Goal: Task Accomplishment & Management: Manage account settings

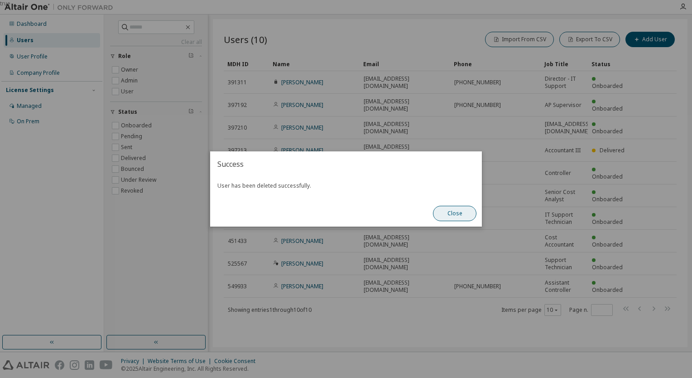
click at [451, 213] on button "Close" at bounding box center [454, 213] width 43 height 15
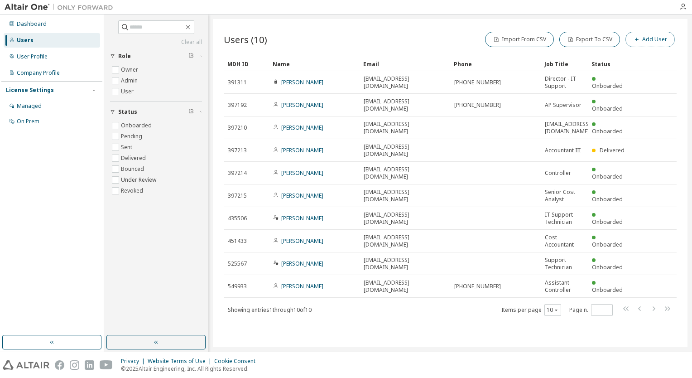
click at [654, 34] on button "Add User" at bounding box center [649, 39] width 49 height 15
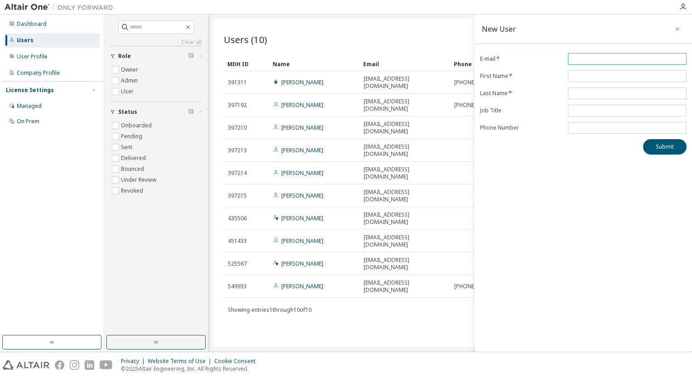
click at [607, 59] on input "email" at bounding box center [627, 58] width 114 height 7
type input "**********"
type input "*******"
type input "******"
click at [607, 59] on input "**********" at bounding box center [627, 58] width 114 height 7
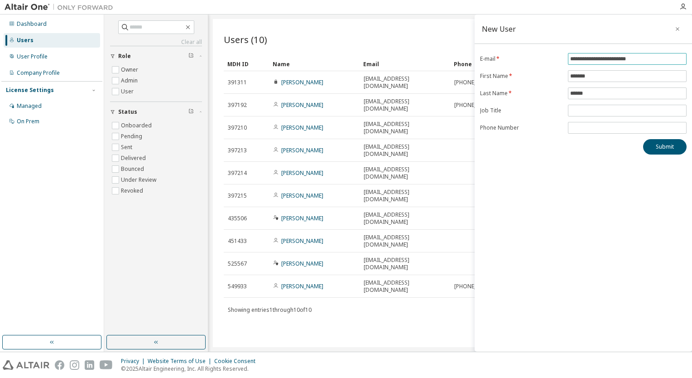
type input "**********"
click at [591, 105] on span at bounding box center [627, 111] width 119 height 12
click at [571, 105] on span at bounding box center [627, 111] width 119 height 12
type input "**********"
click at [658, 148] on button "Submit" at bounding box center [664, 146] width 43 height 15
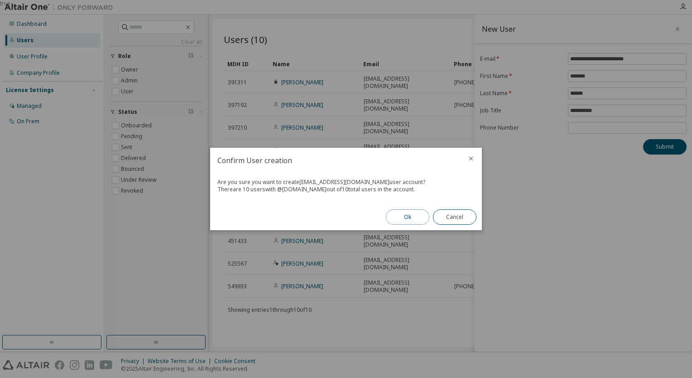
click at [407, 215] on button "Ok" at bounding box center [407, 216] width 43 height 15
click at [469, 216] on button "Close" at bounding box center [454, 216] width 43 height 15
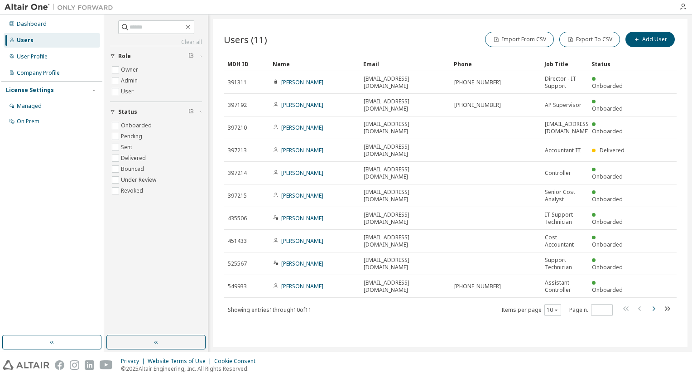
click at [653, 306] on icon "button" at bounding box center [653, 308] width 3 height 5
type input "*"
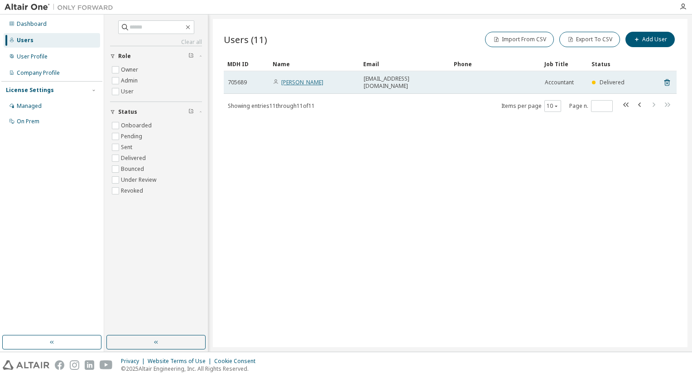
click at [304, 78] on link "Rebecca Finney" at bounding box center [302, 82] width 42 height 8
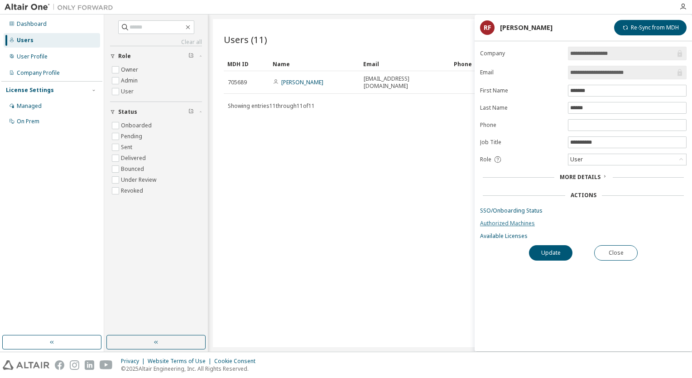
click at [512, 224] on link "Authorized Machines" at bounding box center [583, 223] width 206 height 7
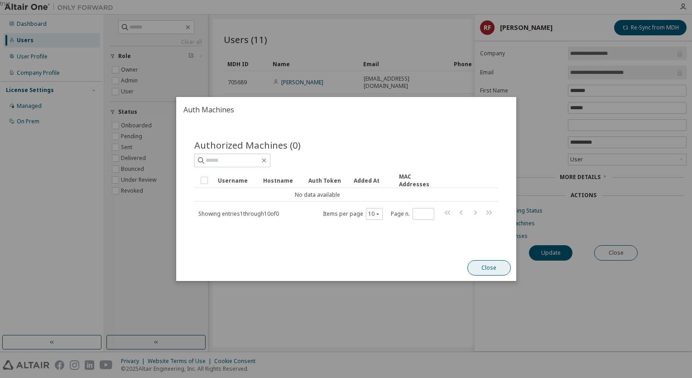
click at [493, 266] on button "Close" at bounding box center [488, 267] width 43 height 15
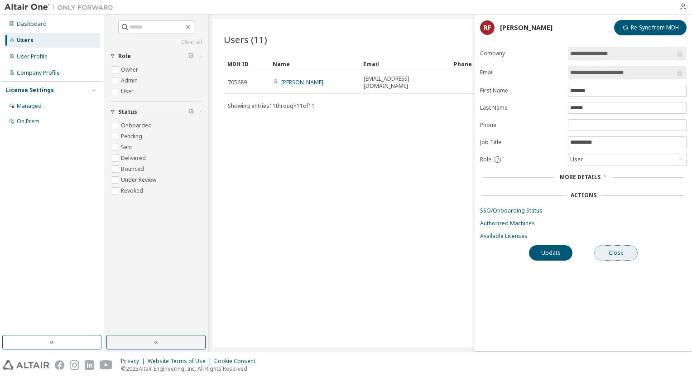
click at [611, 250] on button "Close" at bounding box center [615, 252] width 43 height 15
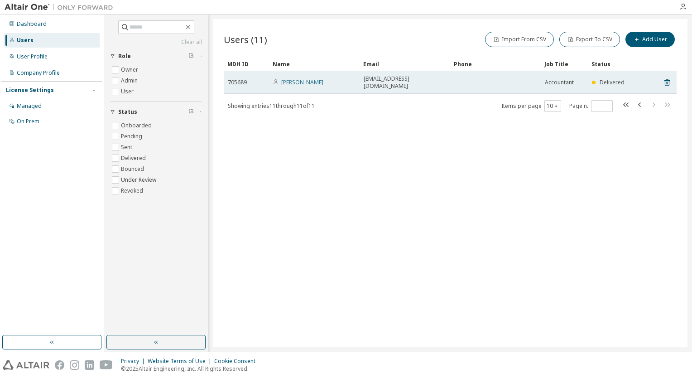
click at [300, 81] on link "Rebecca Finney" at bounding box center [302, 82] width 42 height 8
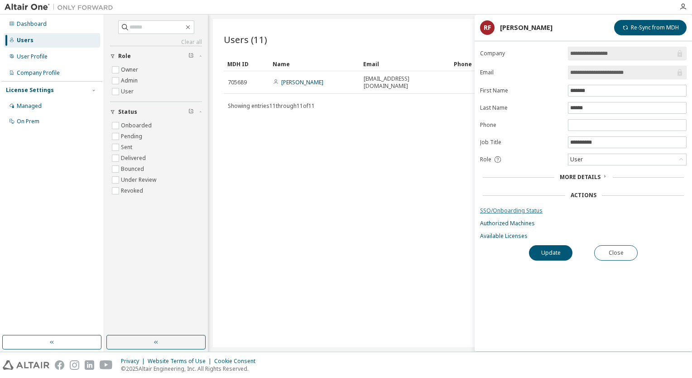
click at [509, 207] on link "SSO/Onboarding Status" at bounding box center [583, 210] width 206 height 7
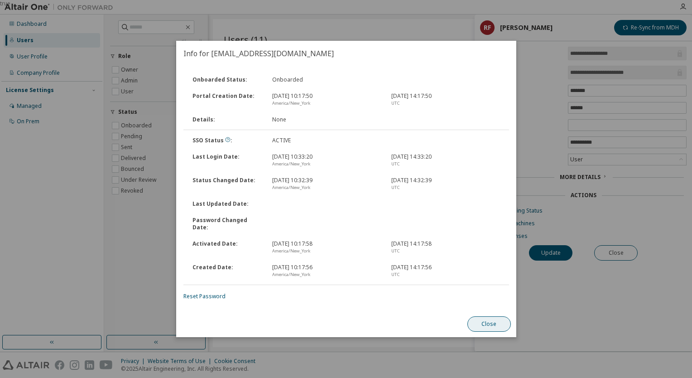
click at [483, 318] on button "Close" at bounding box center [488, 323] width 43 height 15
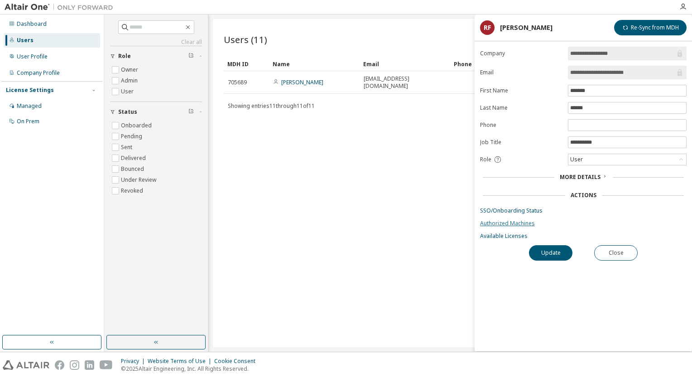
click at [522, 222] on link "Authorized Machines" at bounding box center [583, 223] width 206 height 7
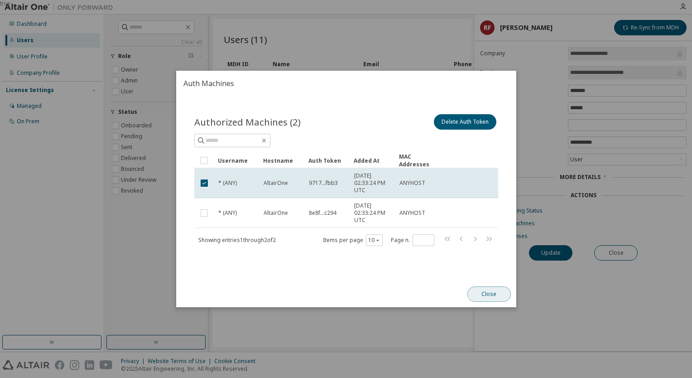
click at [486, 292] on button "Close" at bounding box center [488, 293] width 43 height 15
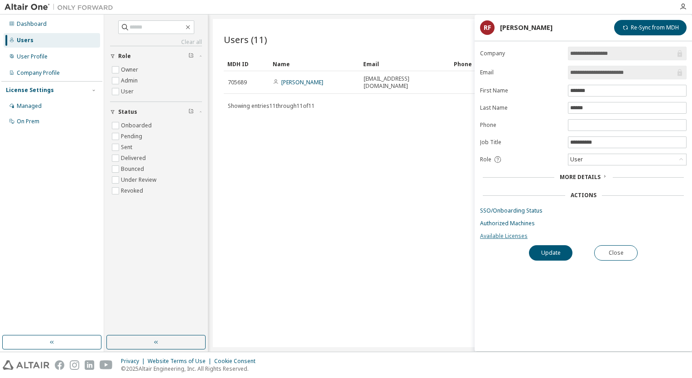
click at [507, 234] on link "Available Licenses" at bounding box center [583, 235] width 206 height 7
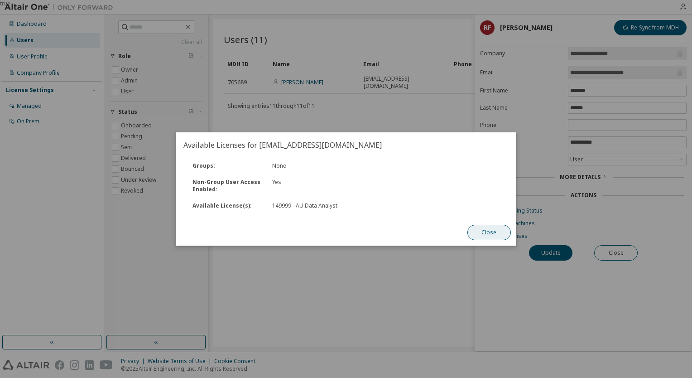
click at [482, 236] on button "Close" at bounding box center [488, 232] width 43 height 15
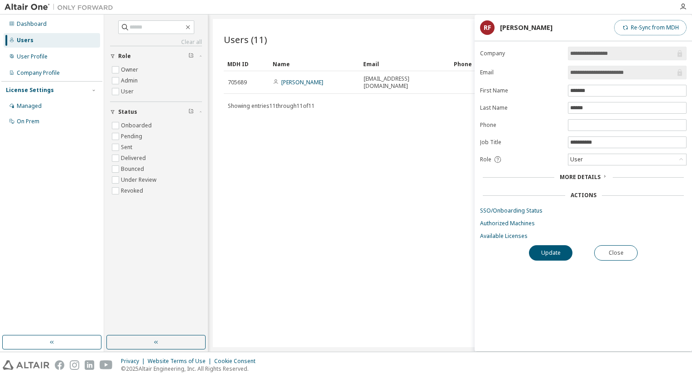
click at [649, 28] on button "Re-Sync from MDH" at bounding box center [650, 27] width 72 height 15
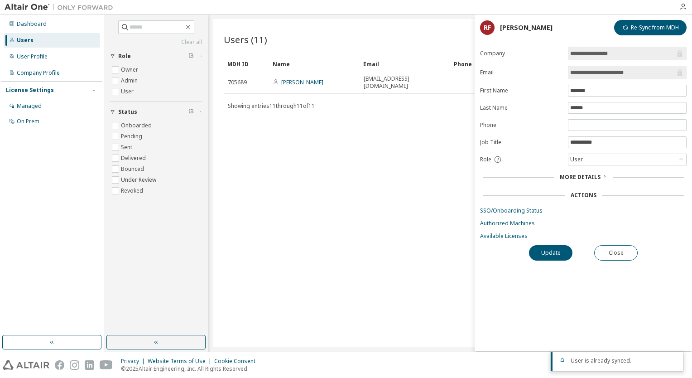
click at [586, 174] on span "More Details" at bounding box center [580, 177] width 41 height 8
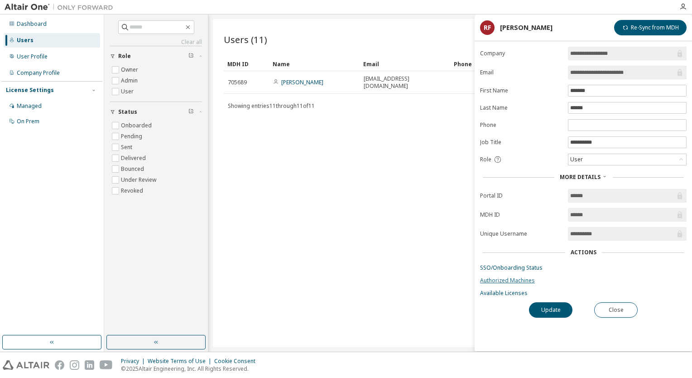
click at [515, 282] on form "**********" at bounding box center [583, 172] width 206 height 250
click at [513, 277] on link "Authorized Machines" at bounding box center [583, 280] width 206 height 7
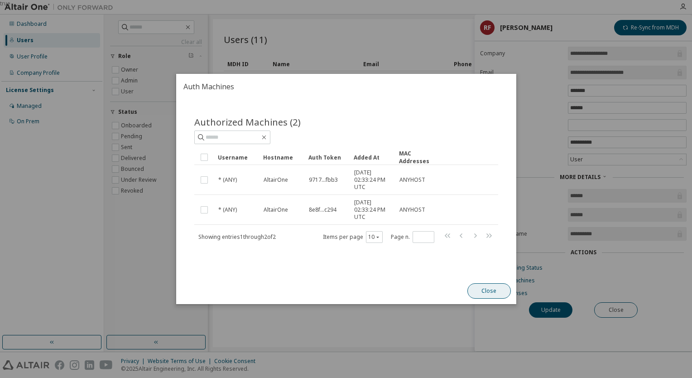
click at [481, 288] on button "Close" at bounding box center [488, 290] width 43 height 15
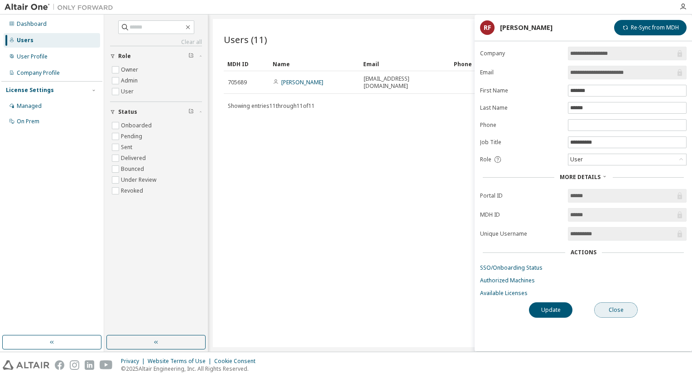
click at [607, 307] on button "Close" at bounding box center [615, 309] width 43 height 15
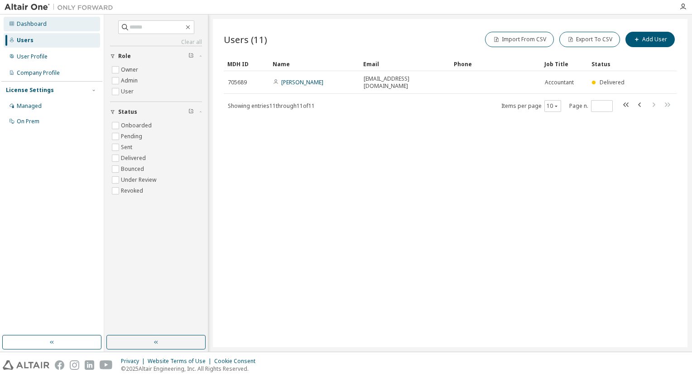
click at [37, 26] on div "Dashboard" at bounding box center [32, 23] width 30 height 7
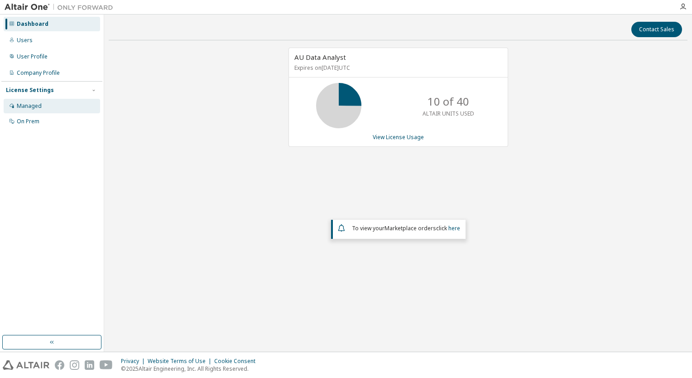
click at [27, 110] on div "Managed" at bounding box center [29, 105] width 25 height 7
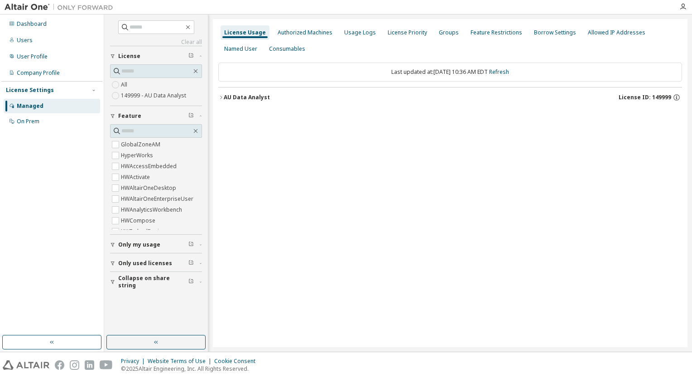
click at [152, 262] on span "Only used licenses" at bounding box center [145, 262] width 54 height 7
click at [315, 37] on div "Authorized Machines" at bounding box center [305, 32] width 62 height 14
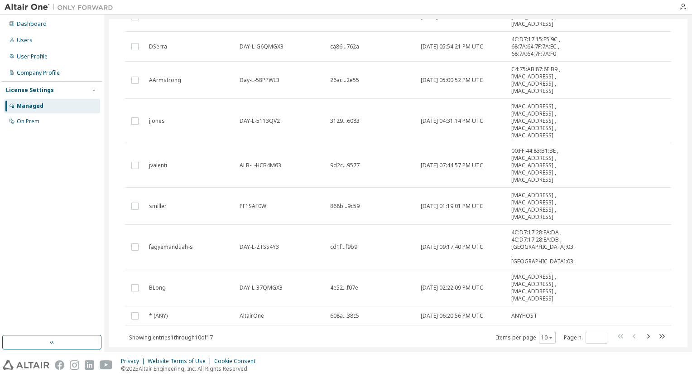
scroll to position [153, 0]
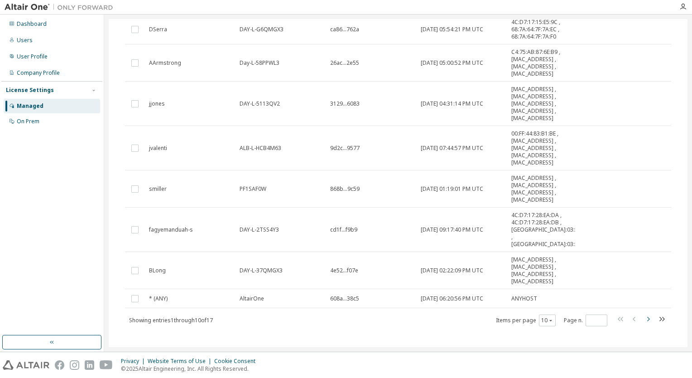
click at [645, 313] on icon "button" at bounding box center [647, 318] width 11 height 11
type input "*"
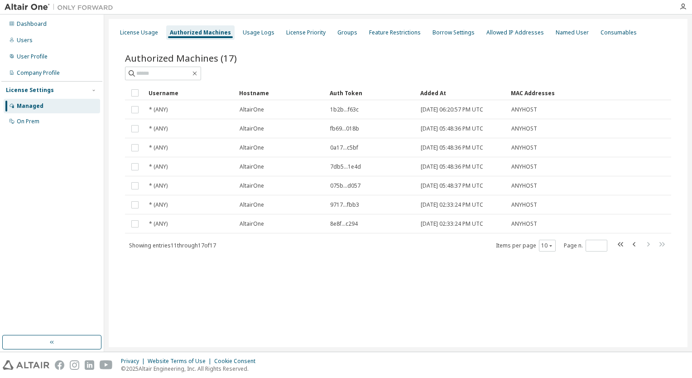
click at [645, 310] on div "License Usage Authorized Machines Usage Logs License Priority Groups Feature Re…" at bounding box center [398, 183] width 579 height 328
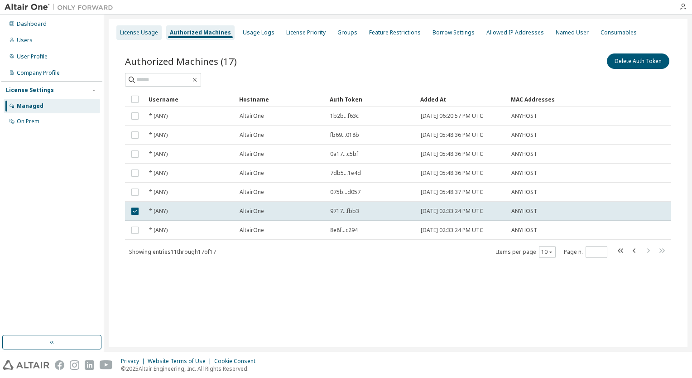
click at [133, 33] on div "License Usage" at bounding box center [139, 32] width 38 height 7
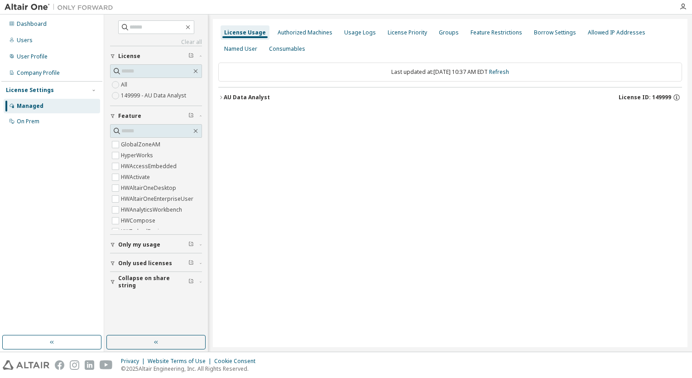
click at [223, 100] on button "AU Data Analyst License ID: 149999" at bounding box center [450, 97] width 464 height 20
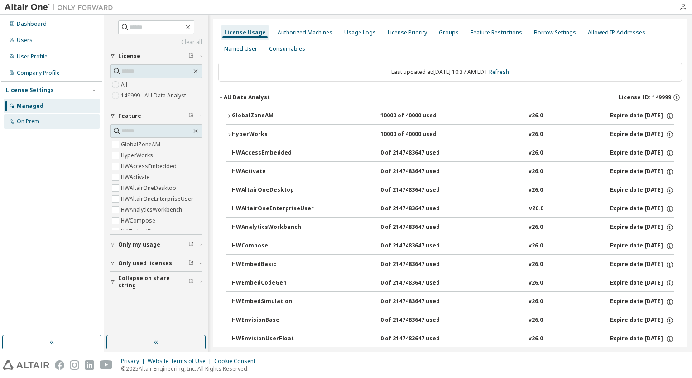
click at [26, 121] on div "On Prem" at bounding box center [28, 121] width 23 height 7
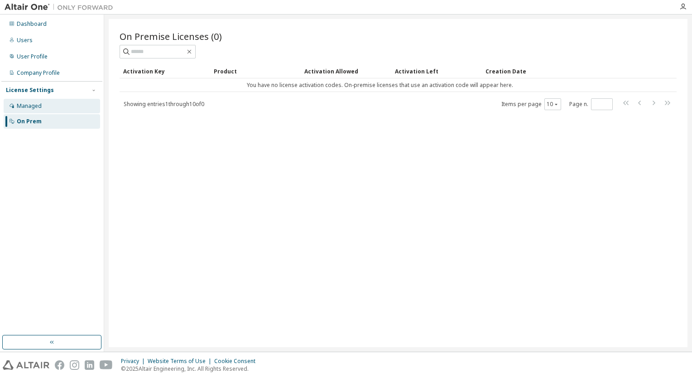
click at [26, 111] on div "Managed" at bounding box center [52, 106] width 96 height 14
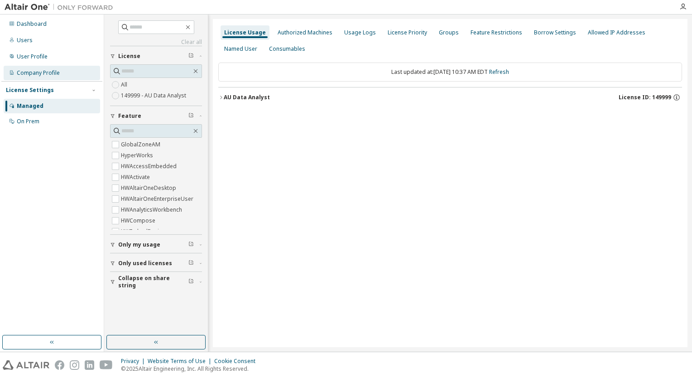
click at [29, 74] on div "Company Profile" at bounding box center [38, 72] width 43 height 7
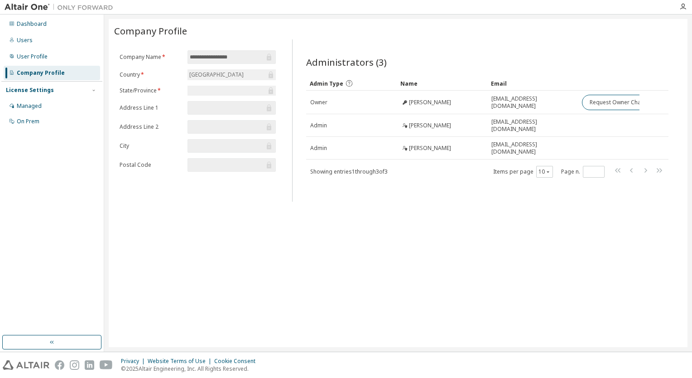
click at [29, 6] on img at bounding box center [61, 7] width 113 height 9
click at [30, 21] on div "Dashboard" at bounding box center [32, 23] width 30 height 7
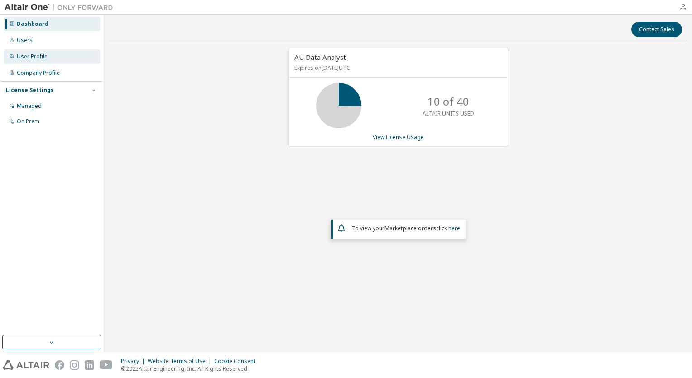
click at [33, 57] on div "User Profile" at bounding box center [32, 56] width 31 height 7
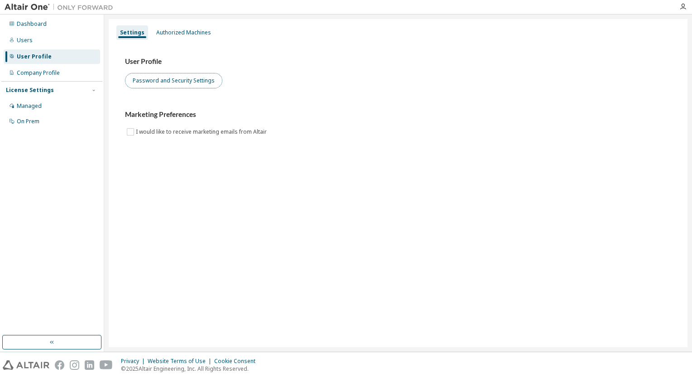
click at [145, 81] on button "Password and Security Settings" at bounding box center [173, 80] width 97 height 15
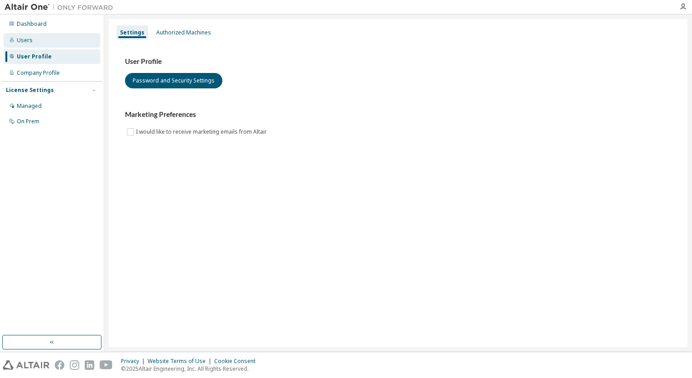
click at [46, 39] on div "Users" at bounding box center [52, 40] width 96 height 14
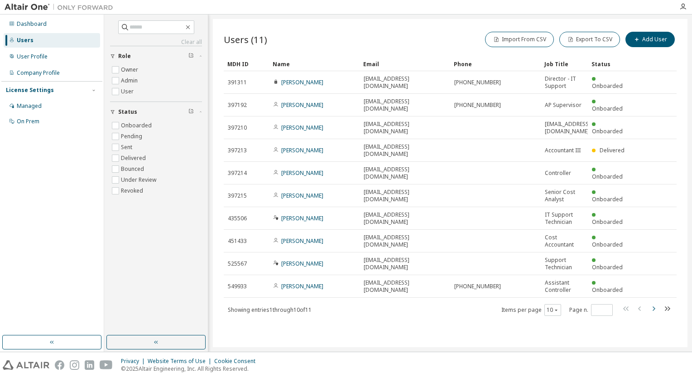
click at [654, 303] on icon "button" at bounding box center [653, 308] width 11 height 11
type input "*"
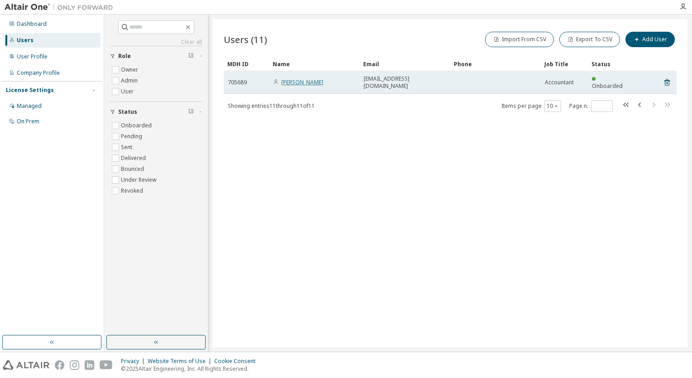
click at [297, 78] on link "Rebecca Finney" at bounding box center [302, 82] width 42 height 8
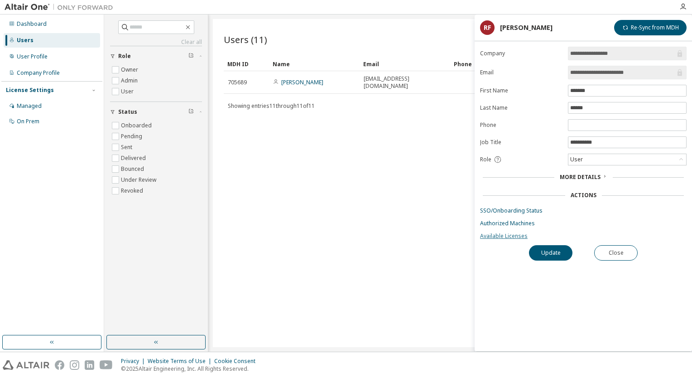
click at [505, 233] on link "Available Licenses" at bounding box center [583, 235] width 206 height 7
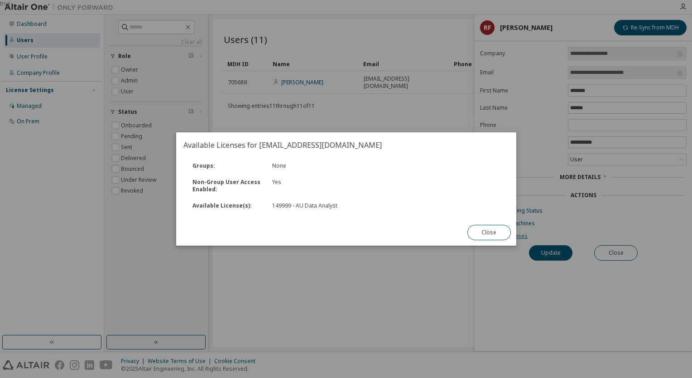
click at [505, 233] on button "Close" at bounding box center [488, 232] width 43 height 15
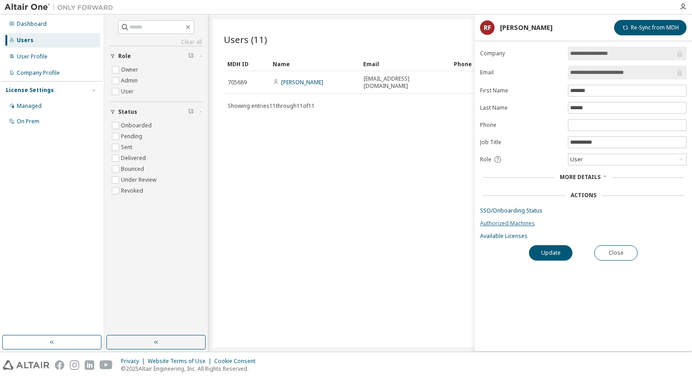
click at [520, 224] on link "Authorized Machines" at bounding box center [583, 223] width 206 height 7
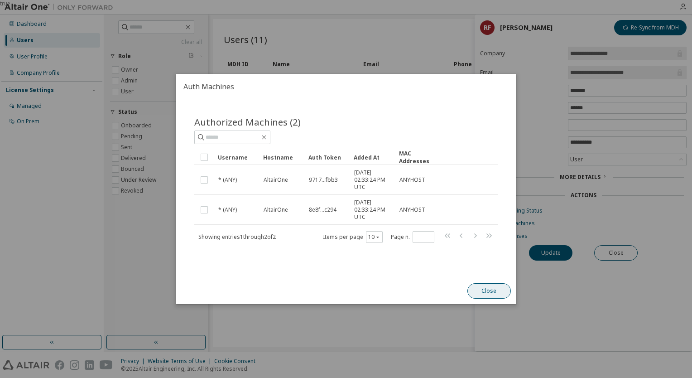
click at [471, 287] on button "Close" at bounding box center [488, 290] width 43 height 15
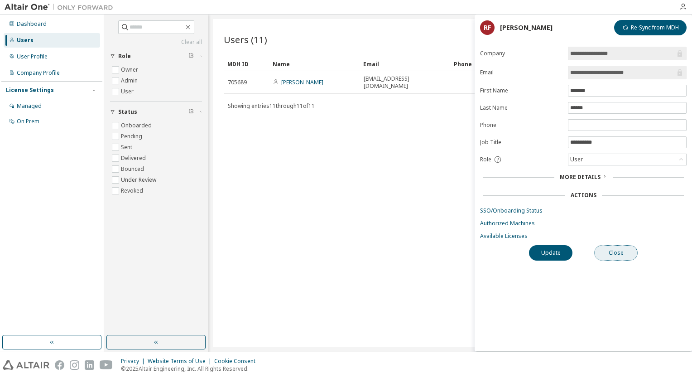
click at [612, 252] on button "Close" at bounding box center [615, 252] width 43 height 15
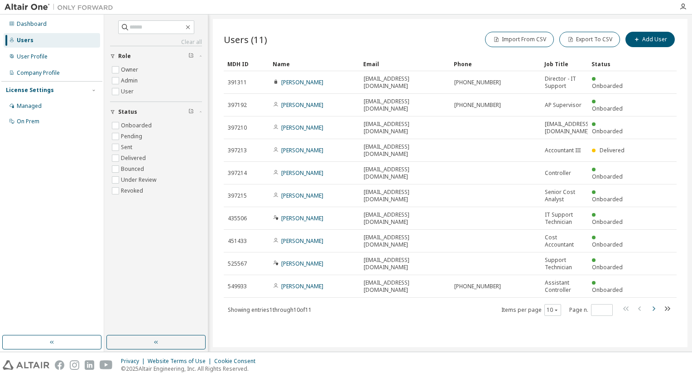
click at [655, 303] on icon "button" at bounding box center [653, 308] width 11 height 11
type input "*"
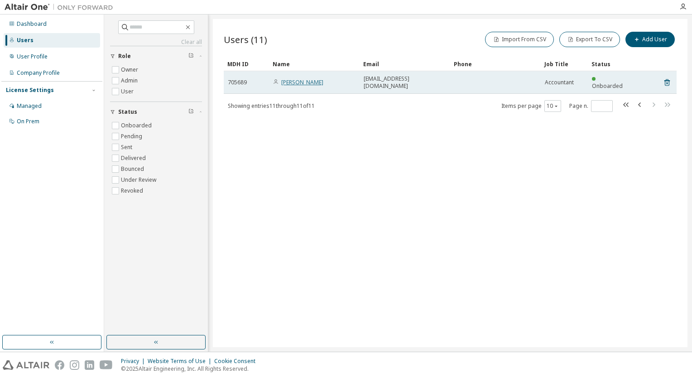
click at [300, 81] on link "[PERSON_NAME]" at bounding box center [302, 82] width 42 height 8
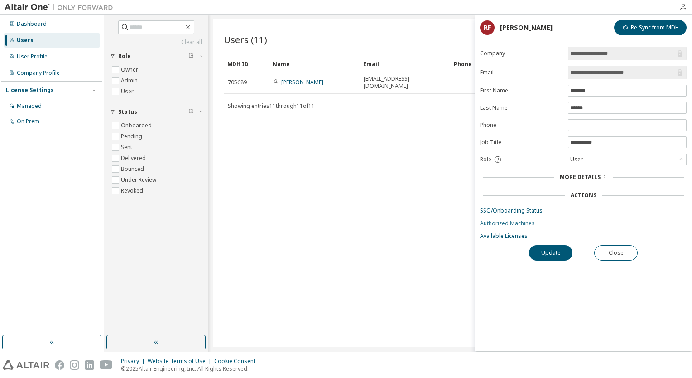
click at [507, 220] on link "Authorized Machines" at bounding box center [583, 223] width 206 height 7
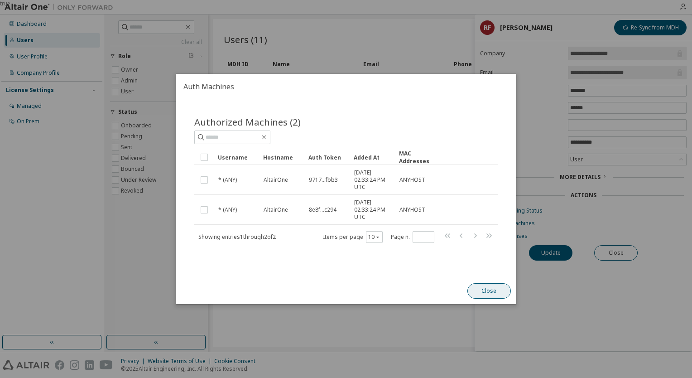
click at [480, 293] on button "Close" at bounding box center [488, 290] width 43 height 15
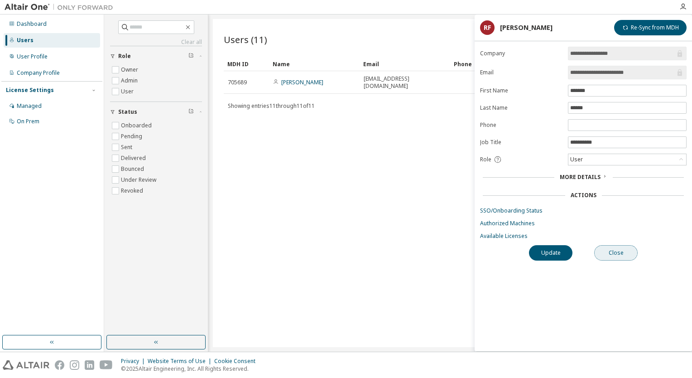
click at [621, 249] on button "Close" at bounding box center [615, 252] width 43 height 15
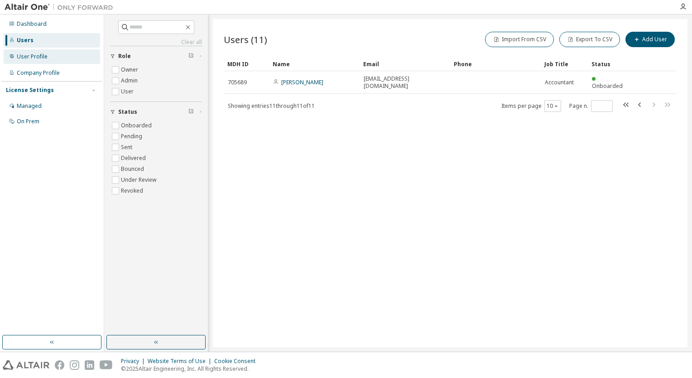
click at [32, 59] on div "User Profile" at bounding box center [32, 56] width 31 height 7
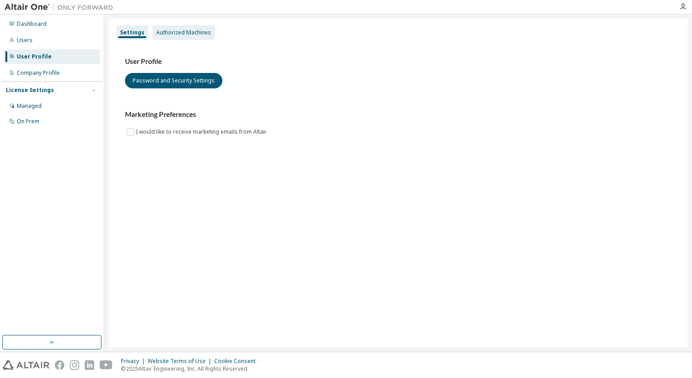
click at [184, 36] on div "Authorized Machines" at bounding box center [184, 32] width 62 height 14
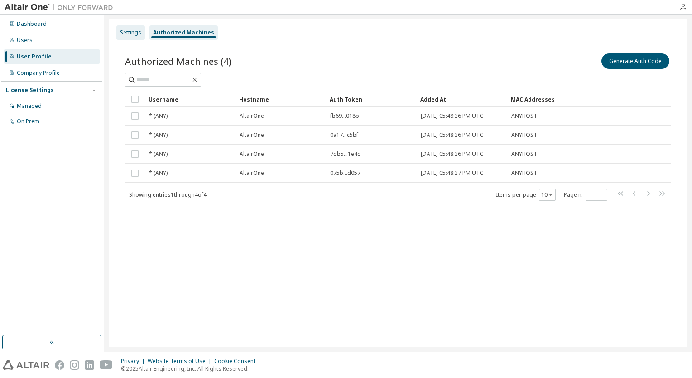
click at [128, 34] on div "Settings" at bounding box center [130, 32] width 21 height 7
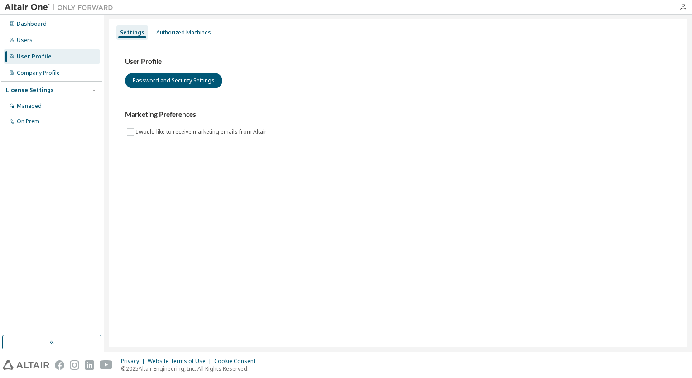
click at [36, 57] on div "User Profile" at bounding box center [34, 56] width 35 height 7
click at [175, 32] on div "Authorized Machines" at bounding box center [183, 32] width 55 height 7
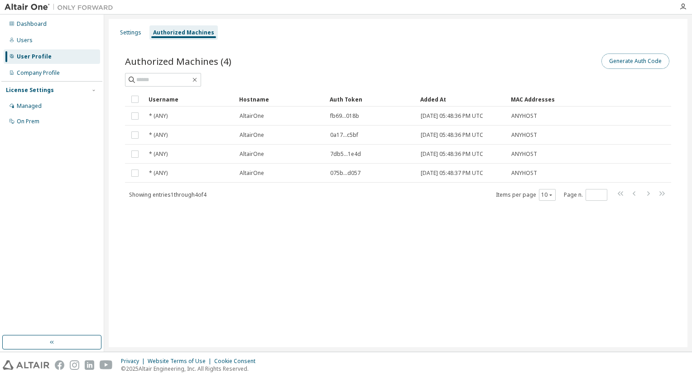
click at [636, 58] on button "Generate Auth Code" at bounding box center [635, 60] width 68 height 15
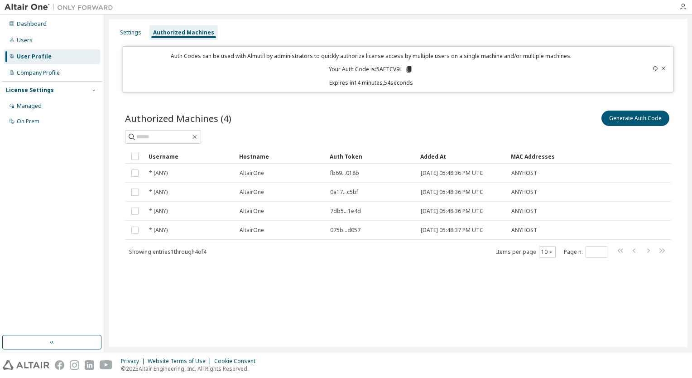
click at [409, 70] on icon at bounding box center [409, 69] width 5 height 6
click at [22, 41] on div "Users" at bounding box center [25, 40] width 16 height 7
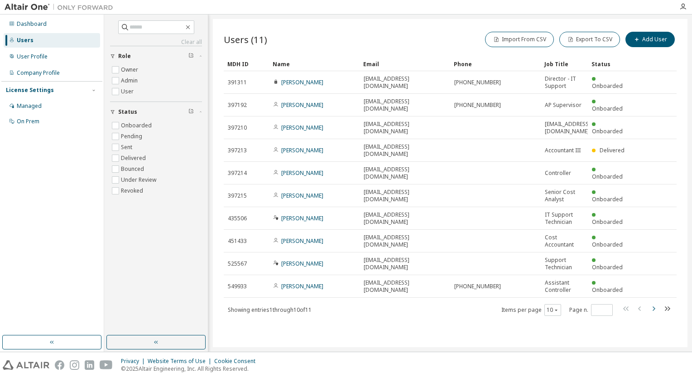
click at [653, 303] on icon "button" at bounding box center [653, 308] width 11 height 11
type input "*"
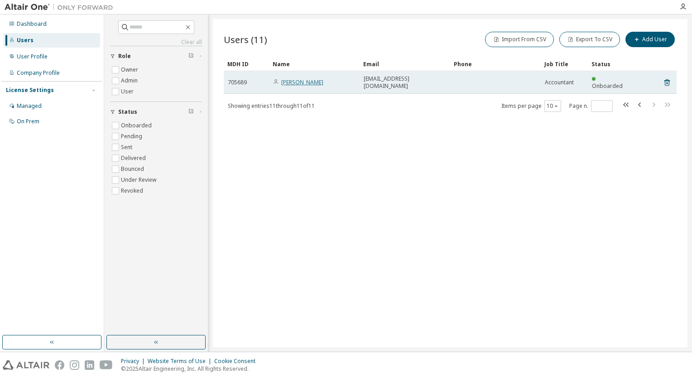
click at [299, 81] on link "Rebecca Finney" at bounding box center [302, 82] width 42 height 8
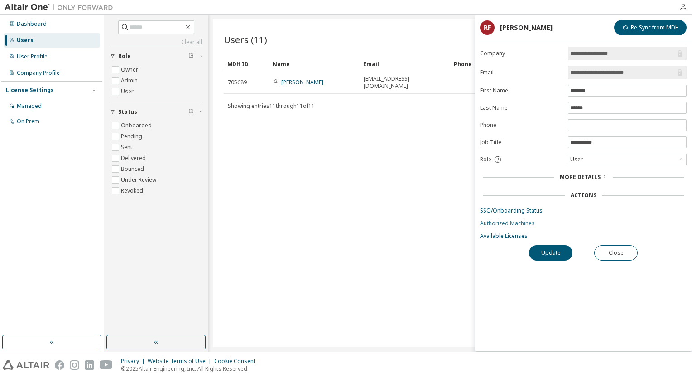
click at [522, 223] on link "Authorized Machines" at bounding box center [583, 223] width 206 height 7
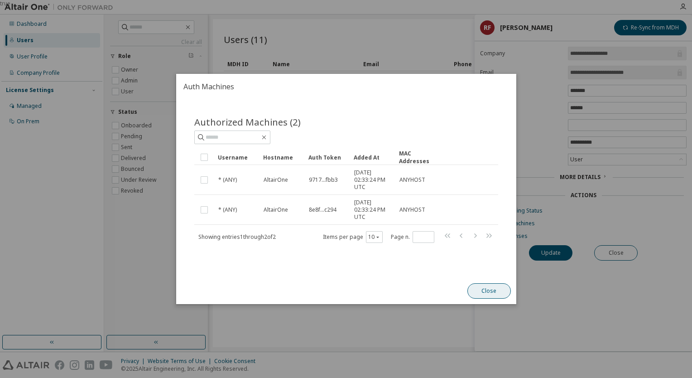
click at [489, 290] on button "Close" at bounding box center [488, 290] width 43 height 15
